Goal: Navigation & Orientation: Find specific page/section

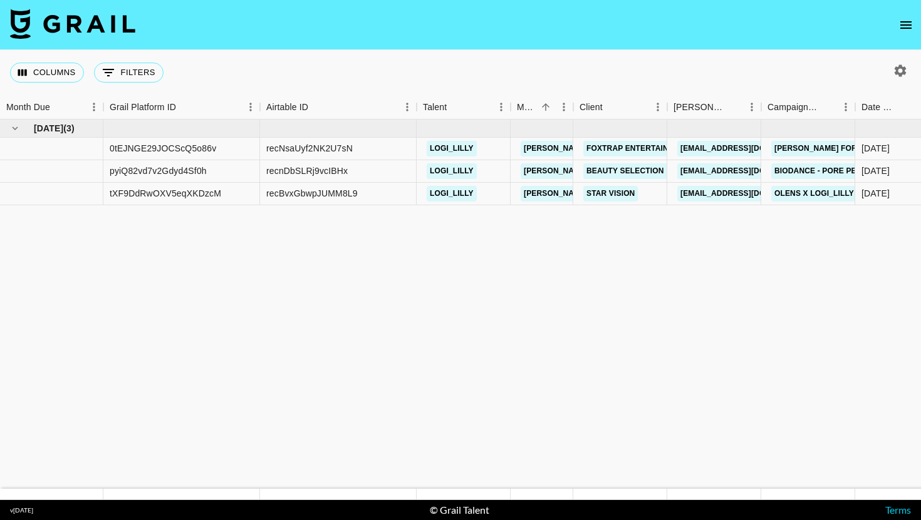
click at [904, 23] on icon "open drawer" at bounding box center [905, 25] width 15 height 15
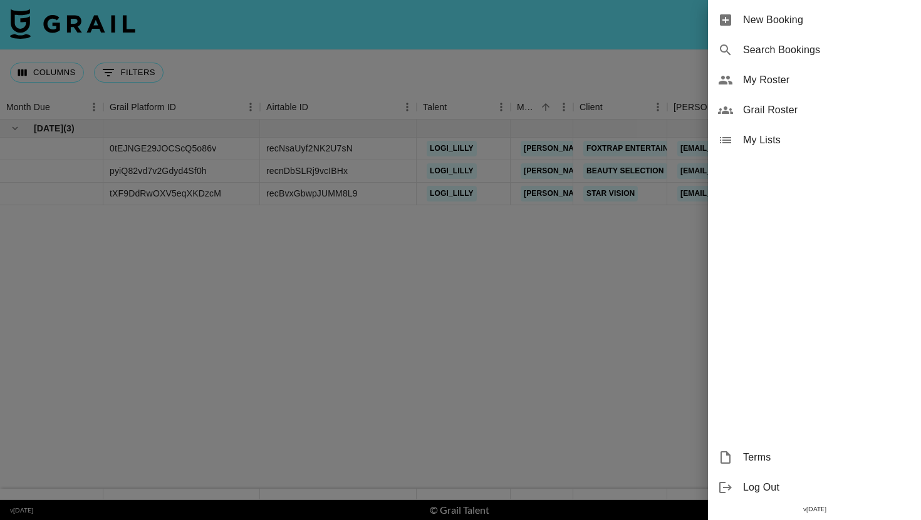
click at [797, 81] on span "My Roster" at bounding box center [827, 80] width 168 height 15
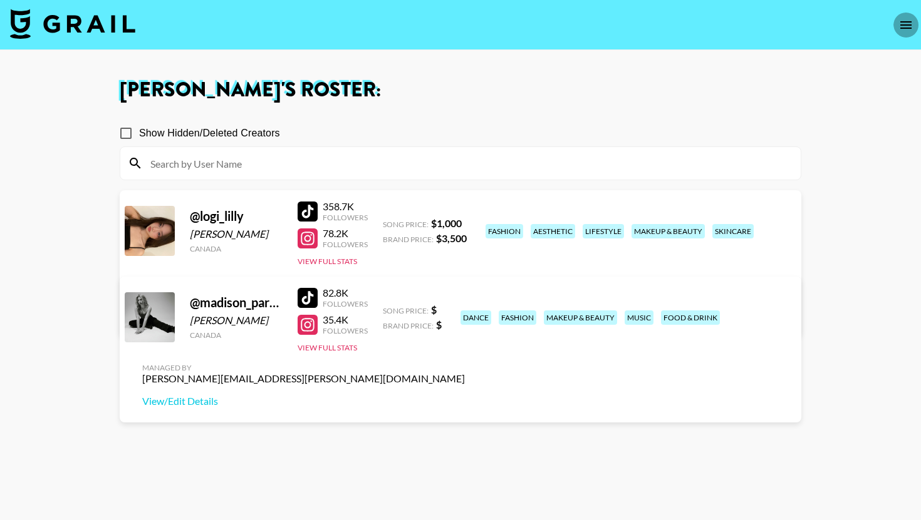
click at [904, 23] on icon "open drawer" at bounding box center [905, 25] width 15 height 15
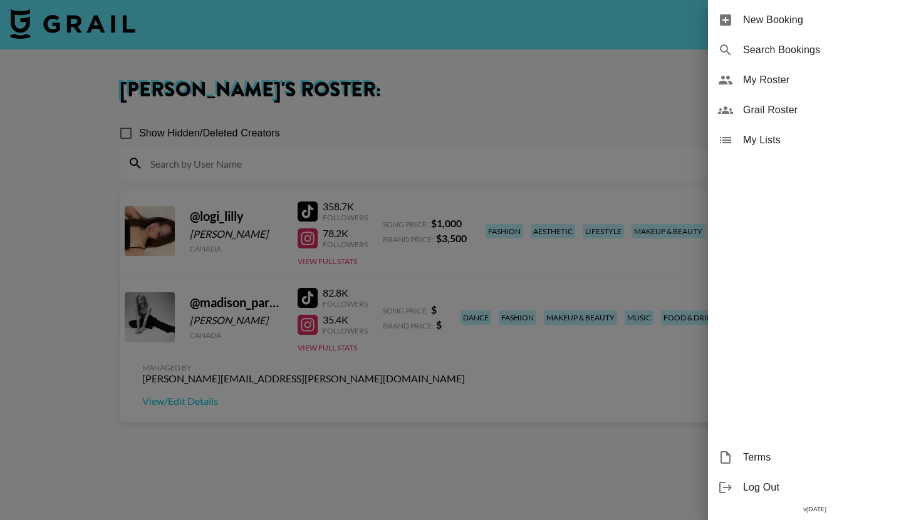
click at [762, 84] on span "My Roster" at bounding box center [827, 80] width 168 height 15
click at [765, 103] on span "Grail Roster" at bounding box center [827, 110] width 168 height 15
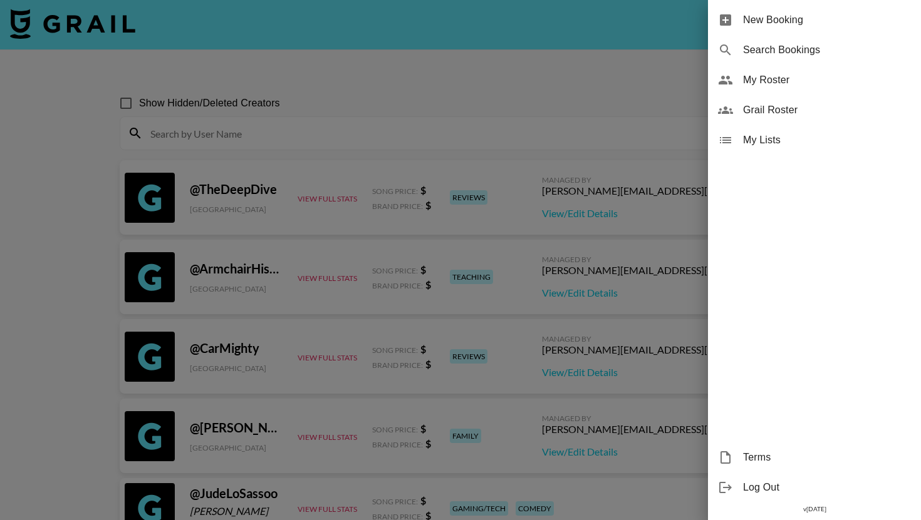
click at [488, 90] on div at bounding box center [460, 260] width 921 height 520
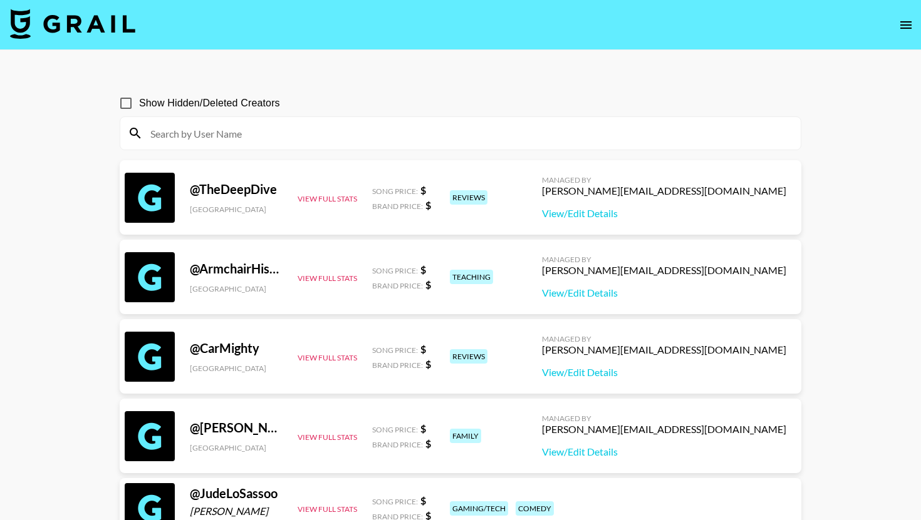
click at [114, 28] on img at bounding box center [72, 24] width 125 height 30
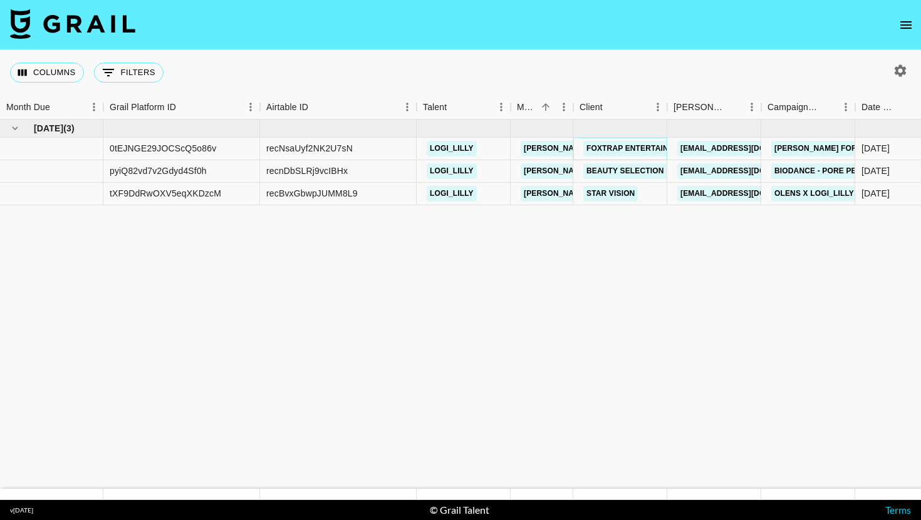
click at [634, 152] on link "FOXTRAP ENTERTAINMENT Co., Ltd." at bounding box center [656, 149] width 147 height 16
click at [626, 194] on link "Star Vision" at bounding box center [610, 194] width 54 height 16
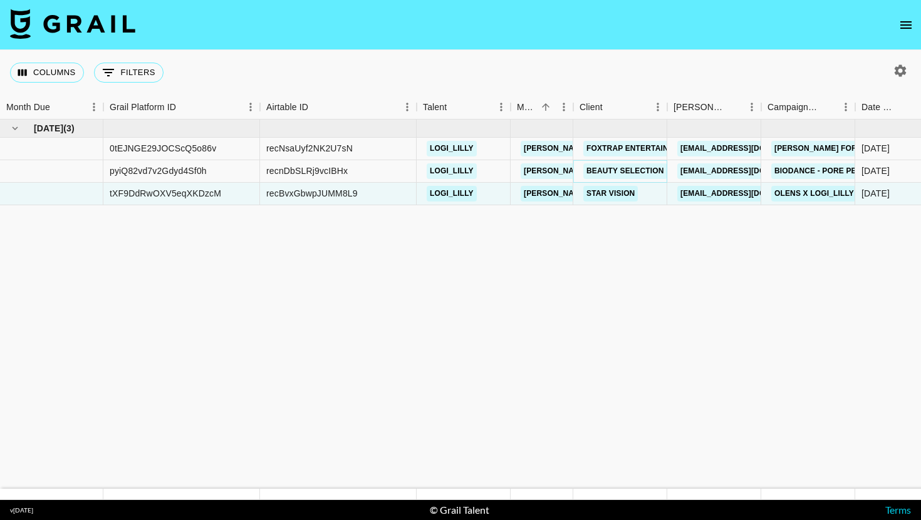
click at [607, 167] on link "Beauty Selection" at bounding box center [625, 171] width 84 height 16
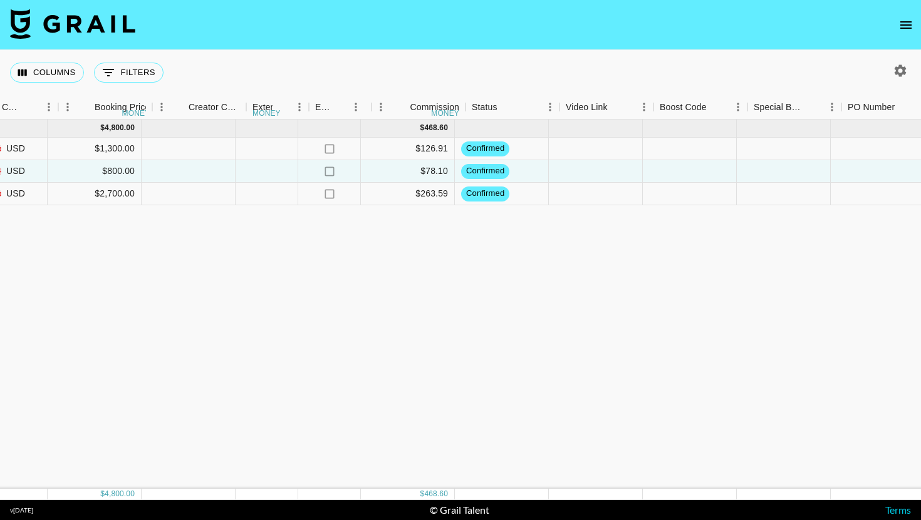
scroll to position [0, 1108]
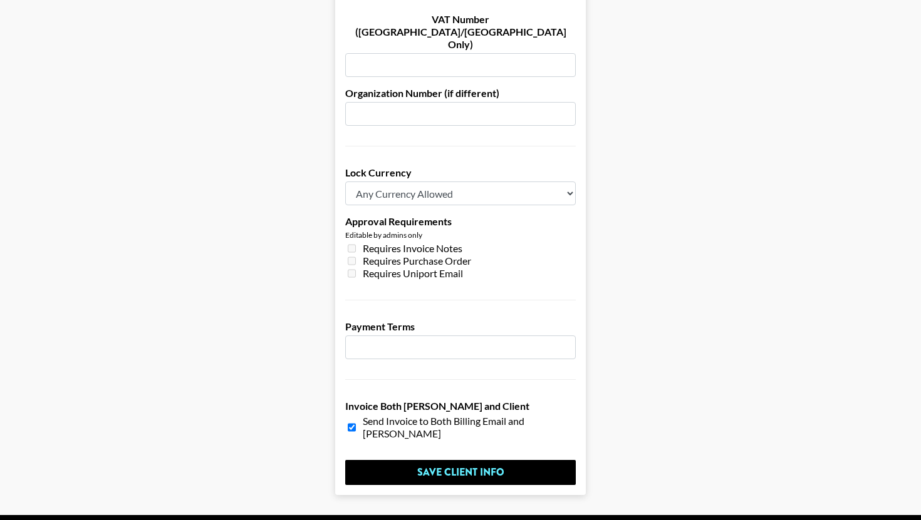
scroll to position [885, 0]
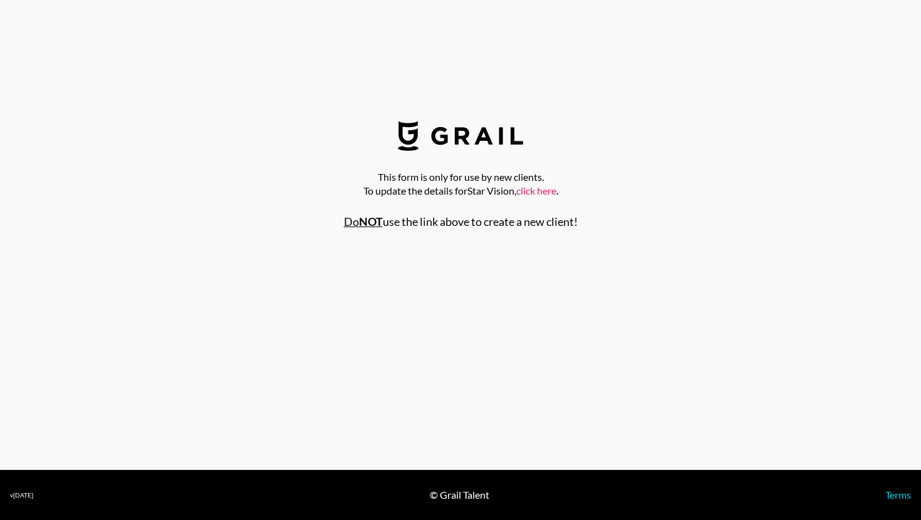
click at [530, 188] on link "click here" at bounding box center [536, 191] width 40 height 12
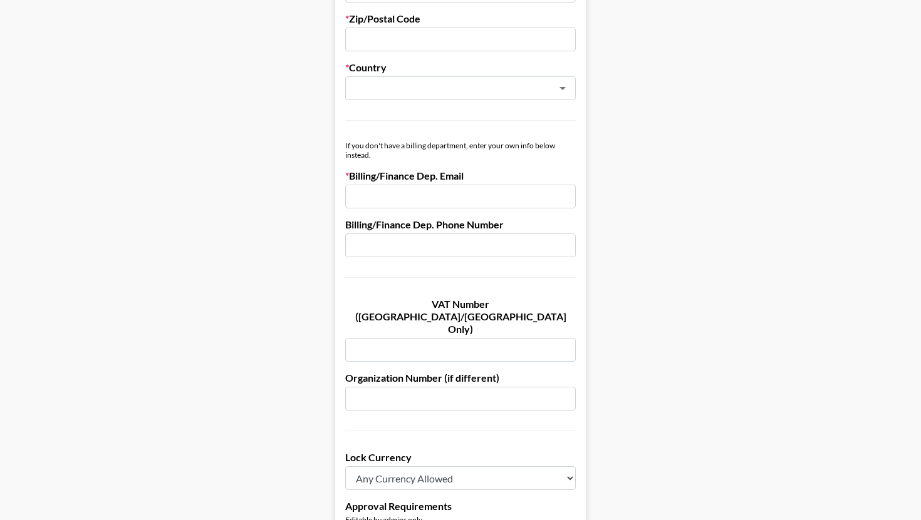
scroll to position [615, 0]
